Goal: Check status: Check status

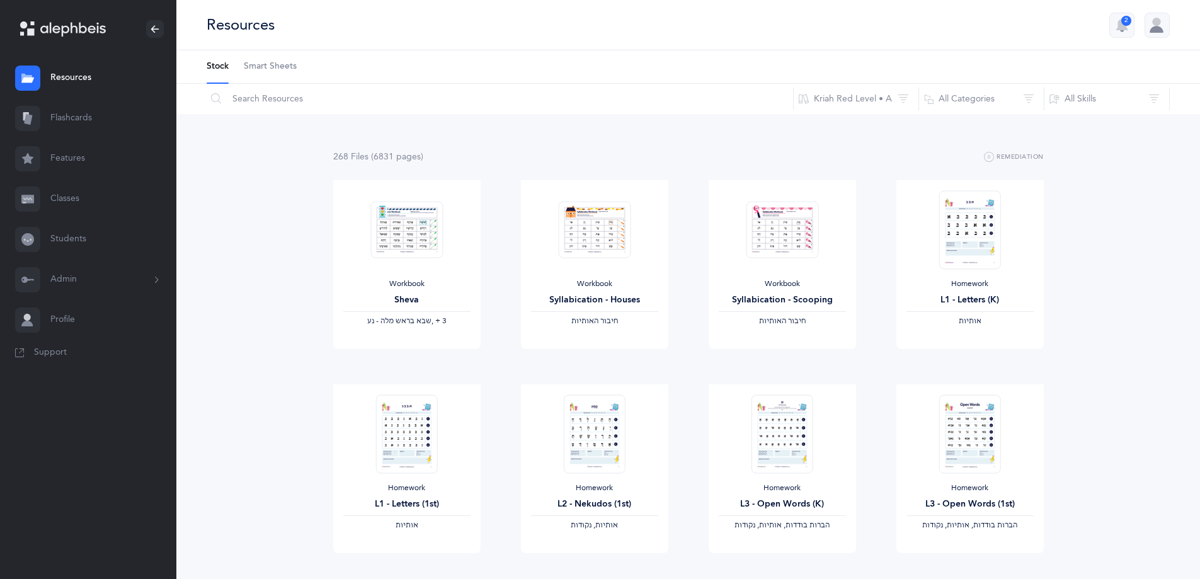
click at [59, 194] on link "Classes" at bounding box center [88, 199] width 176 height 40
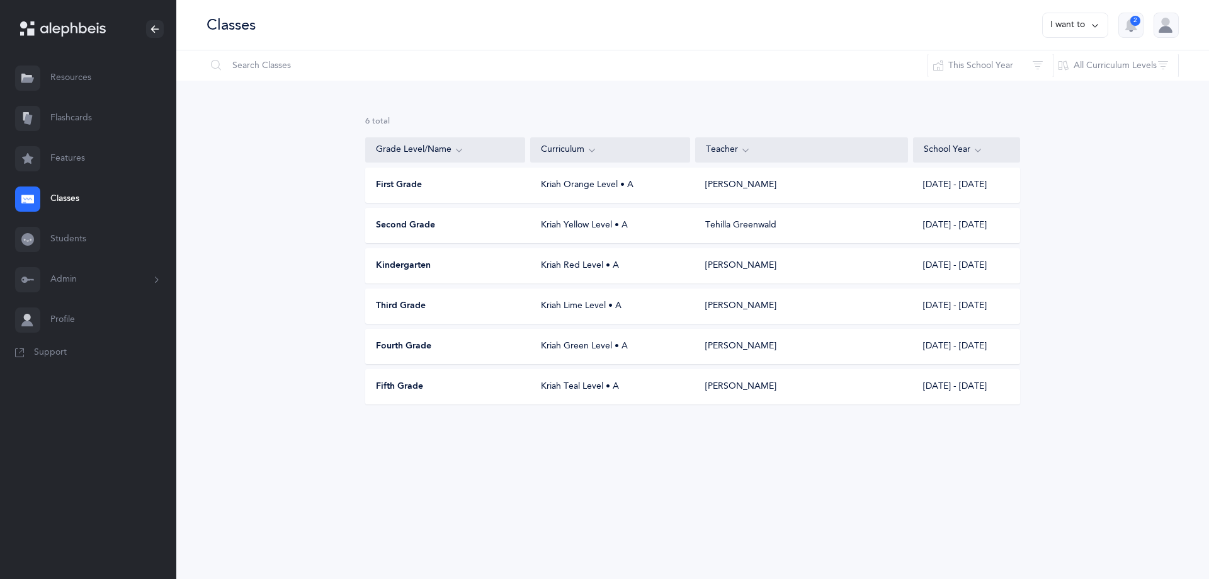
click at [474, 385] on div "Fifth Grade" at bounding box center [446, 386] width 160 height 13
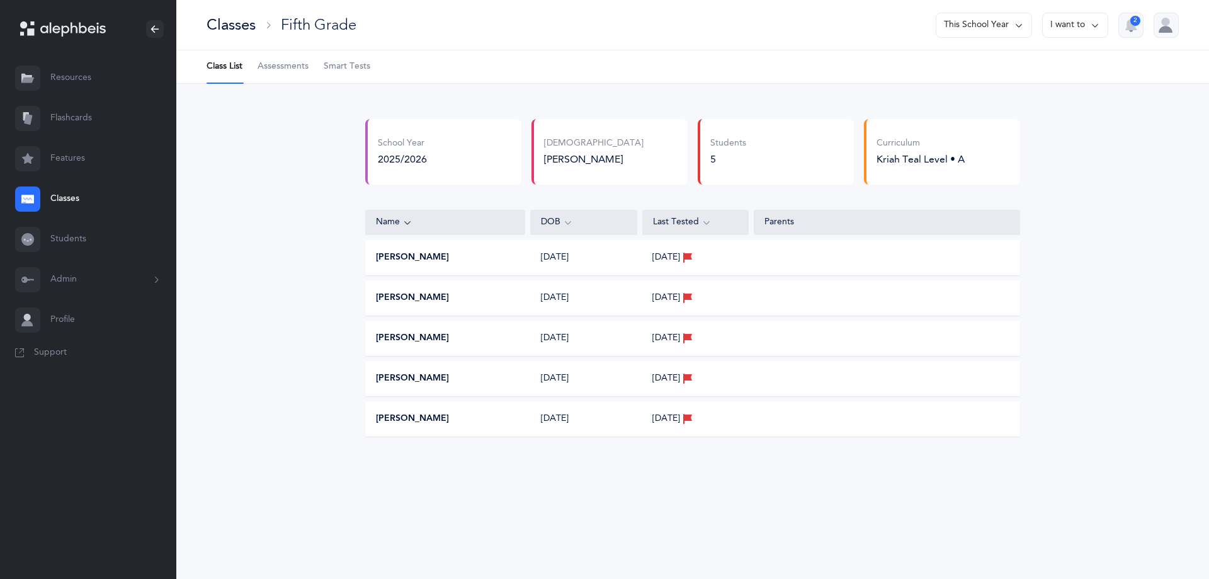
click at [285, 61] on span "Assessments" at bounding box center [283, 66] width 51 height 13
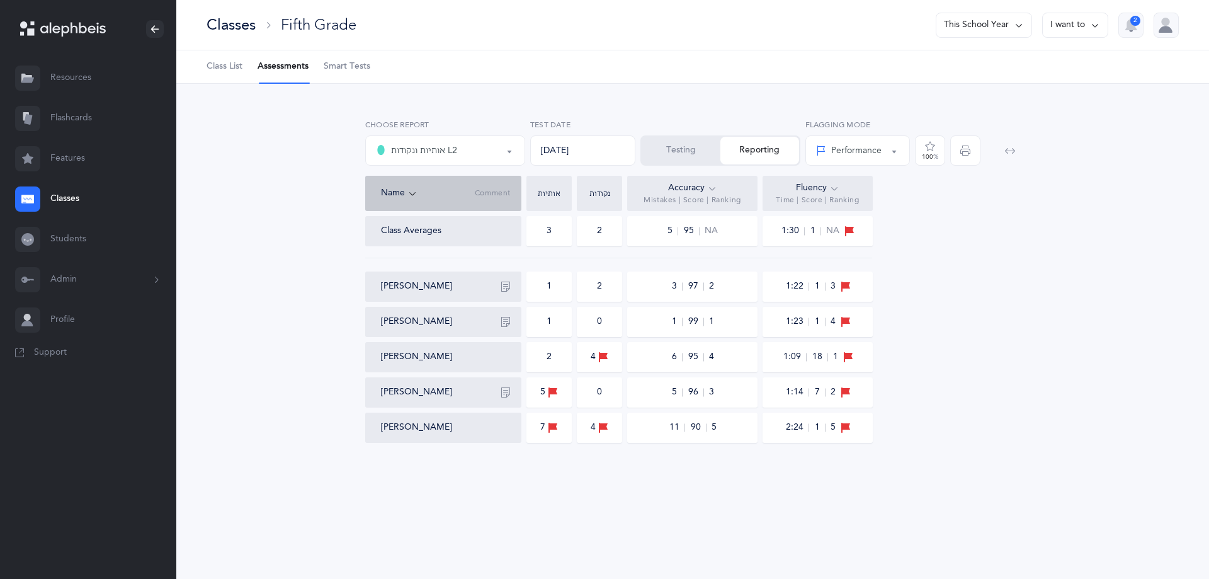
click at [445, 152] on div "אותיות ונקודות L2" at bounding box center [416, 150] width 81 height 15
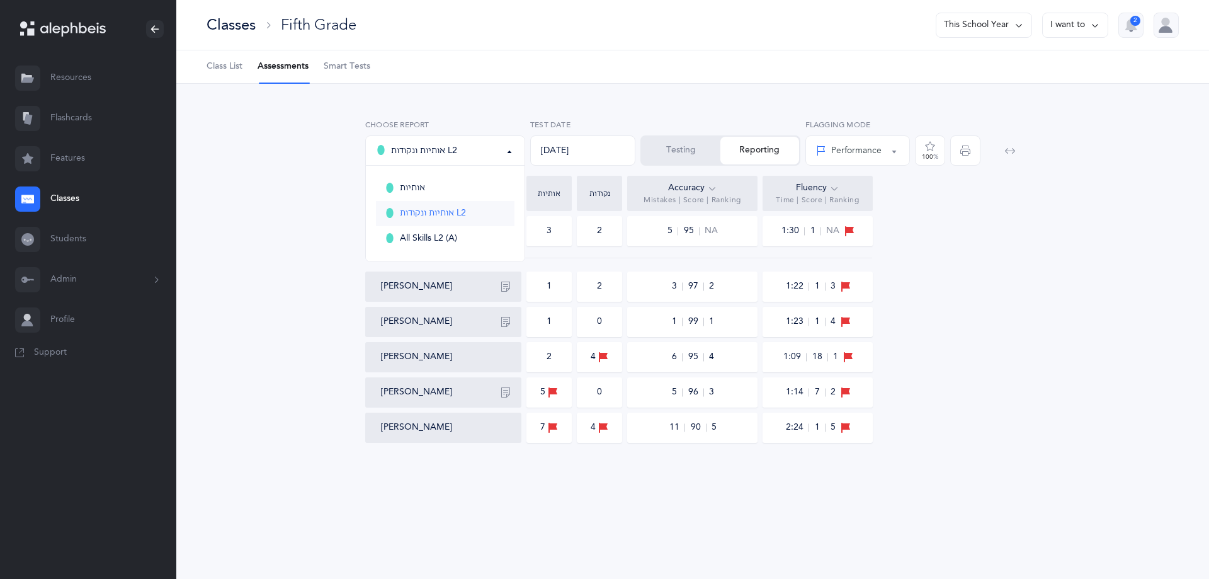
drag, startPoint x: 440, startPoint y: 204, endPoint x: 434, endPoint y: 180, distance: 24.5
click at [439, 200] on ul "אותיות אותיות ונקודות L2 All Skills L2 (A)" at bounding box center [445, 214] width 159 height 96
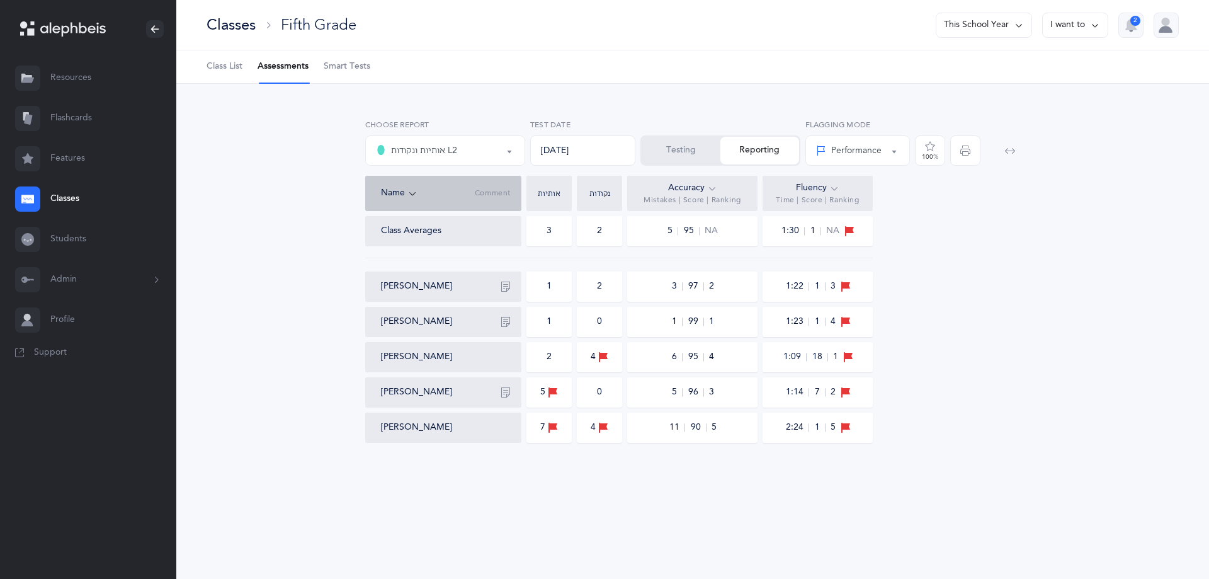
click at [437, 145] on div "אותיות ונקודות L2" at bounding box center [416, 150] width 81 height 15
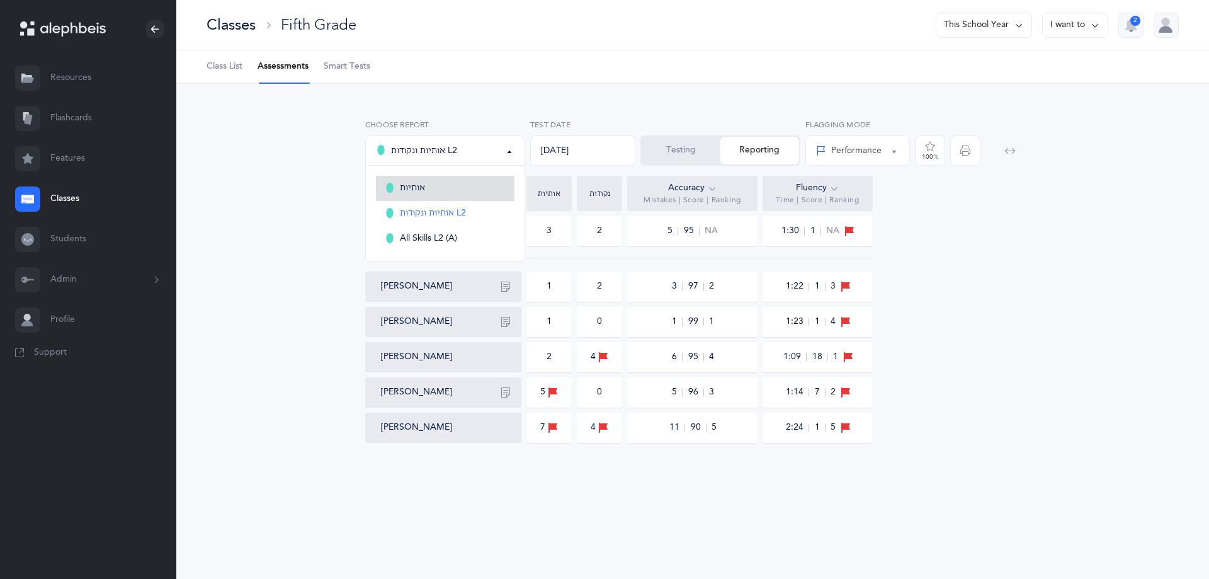
click at [430, 189] on link "אותיות" at bounding box center [445, 188] width 139 height 25
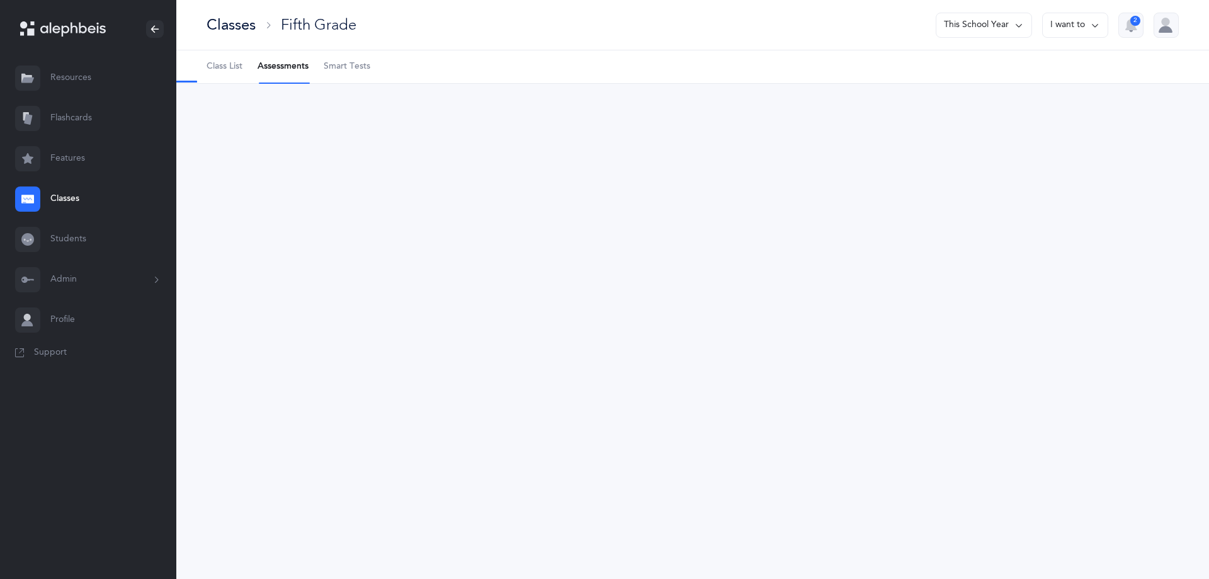
select select "2"
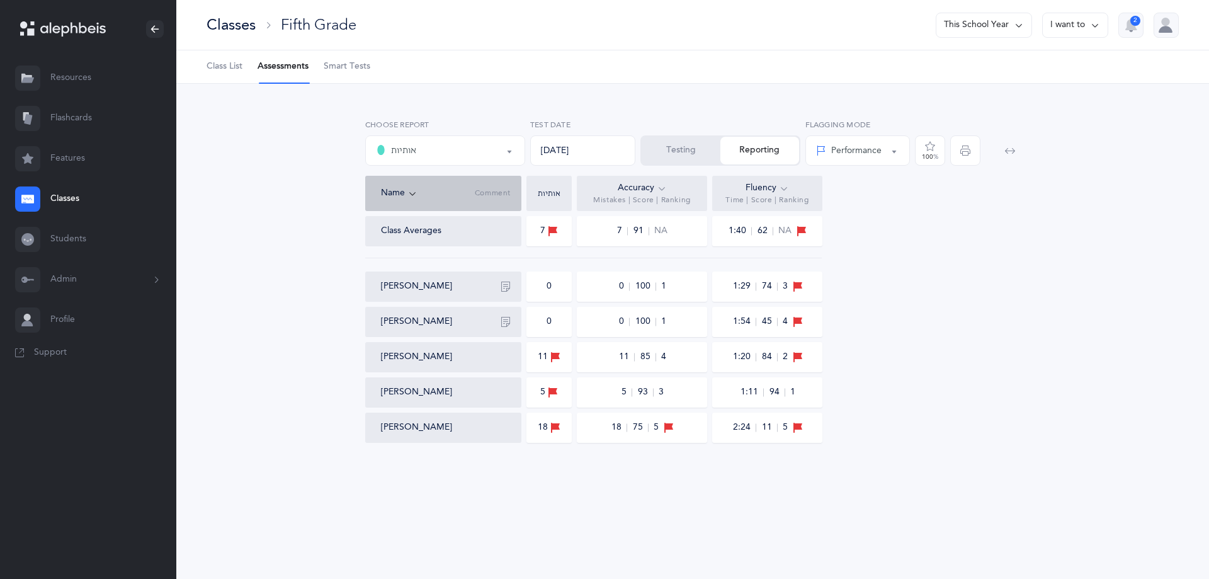
click at [400, 140] on div "אותיות" at bounding box center [445, 150] width 139 height 21
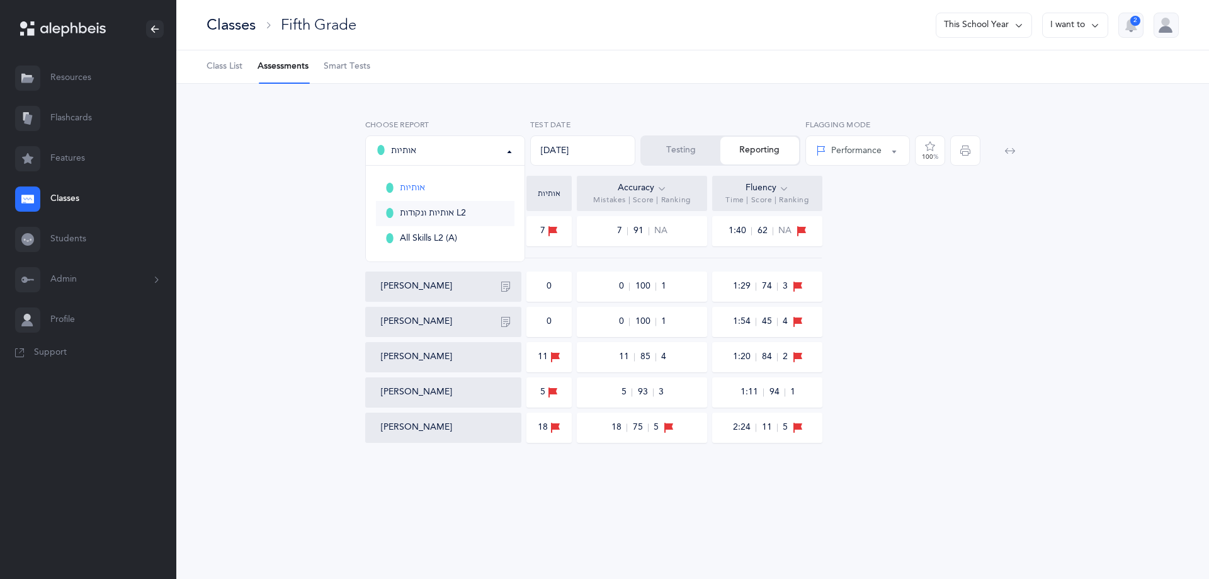
click at [434, 210] on span "אותיות ונקודות L2" at bounding box center [433, 213] width 66 height 11
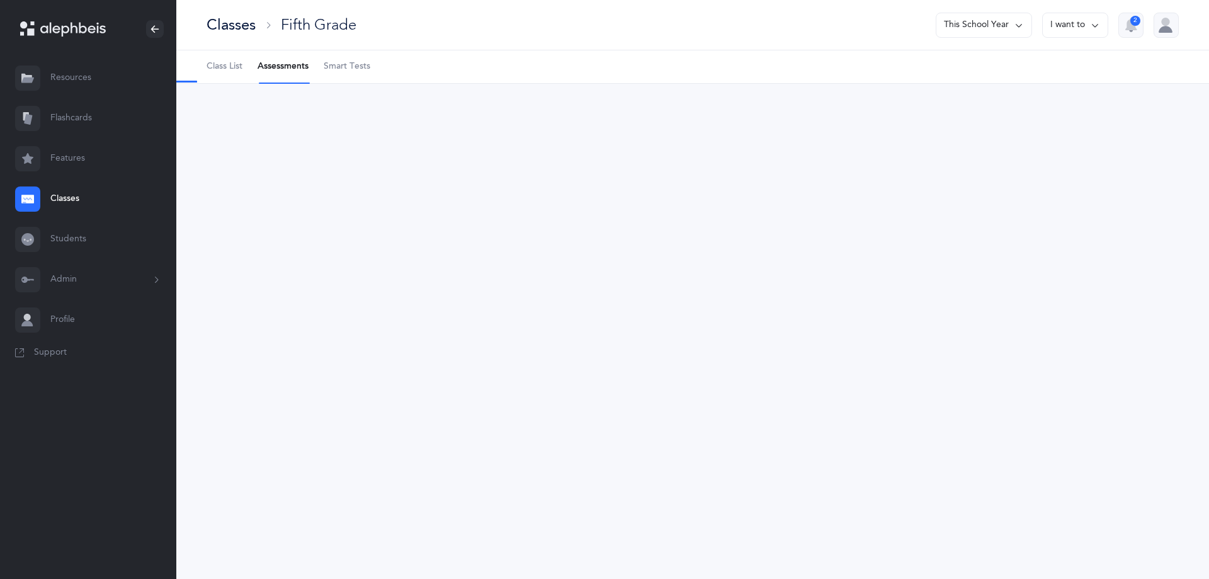
select select "9"
